Goal: Information Seeking & Learning: Understand process/instructions

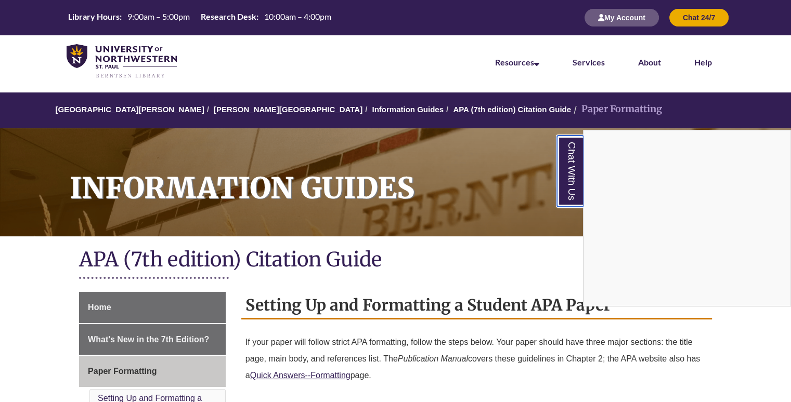
click at [564, 166] on link "Chat With Us" at bounding box center [570, 171] width 27 height 71
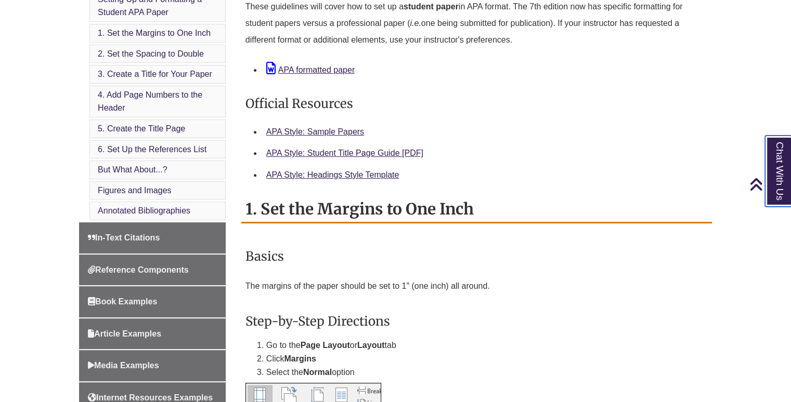
scroll to position [397, 0]
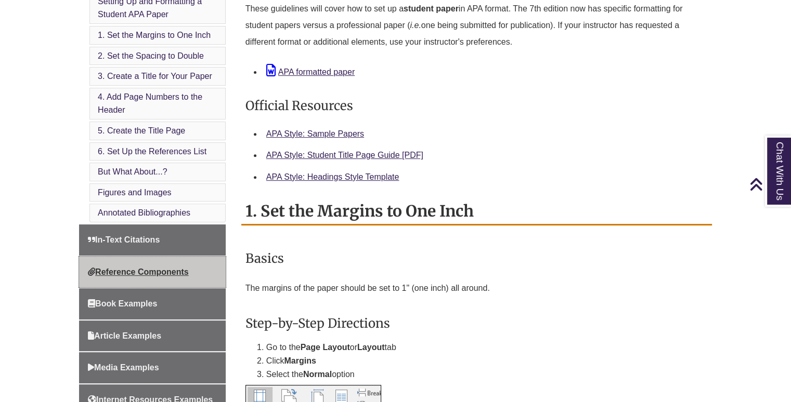
click at [139, 268] on span "Reference Components" at bounding box center [138, 272] width 101 height 9
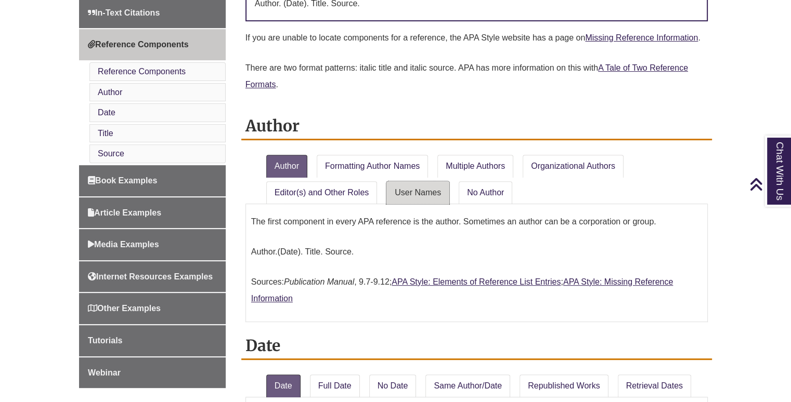
scroll to position [390, 0]
click at [469, 191] on link "No Author" at bounding box center [485, 193] width 54 height 23
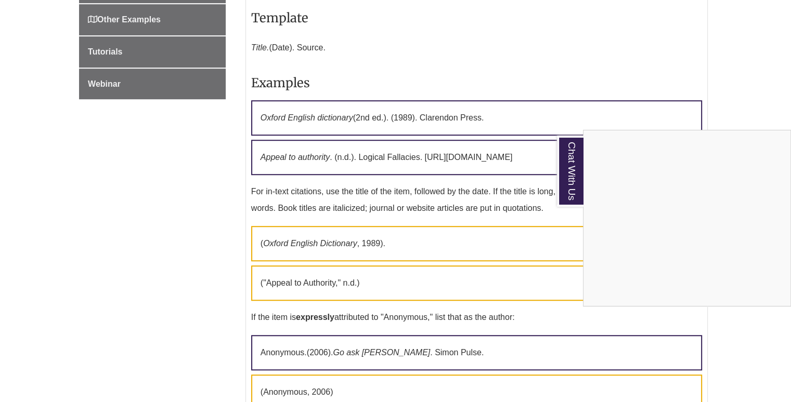
scroll to position [698, 0]
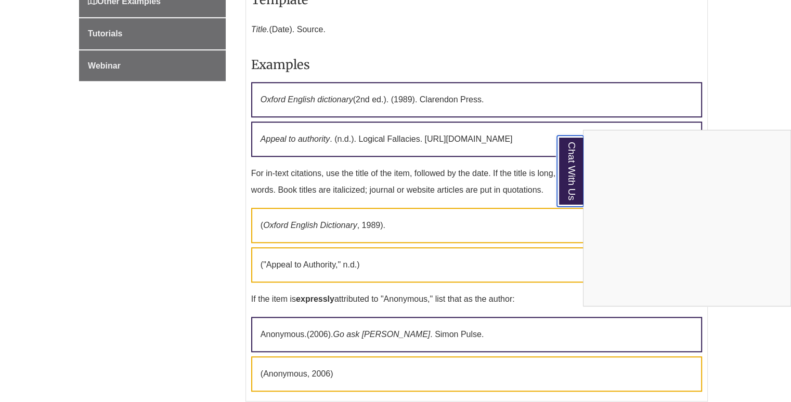
click at [557, 187] on link "Chat With Us" at bounding box center [570, 171] width 27 height 71
